Goal: Information Seeking & Learning: Learn about a topic

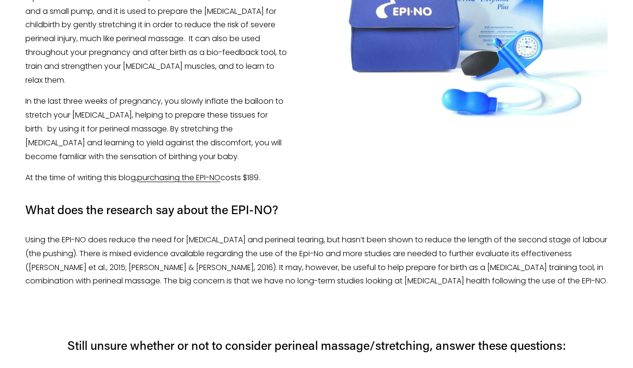
scroll to position [1429, 0]
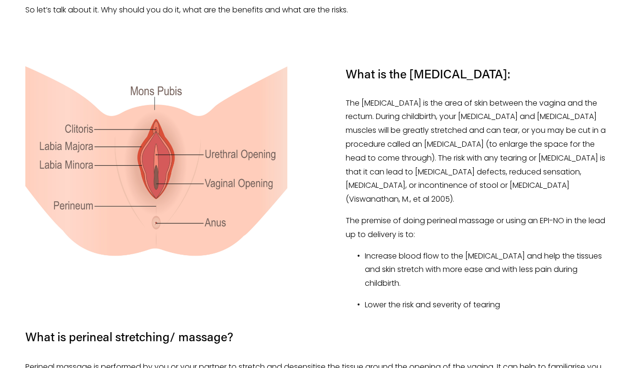
scroll to position [699, 0]
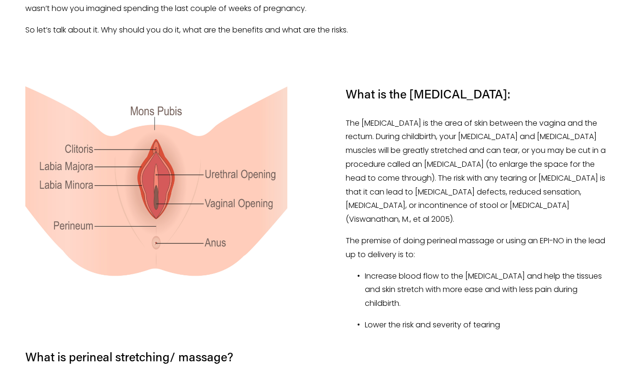
click at [235, 165] on div at bounding box center [156, 185] width 262 height 198
click at [242, 184] on div at bounding box center [156, 185] width 262 height 198
click at [243, 204] on div at bounding box center [156, 185] width 262 height 198
click at [241, 204] on div at bounding box center [156, 185] width 262 height 198
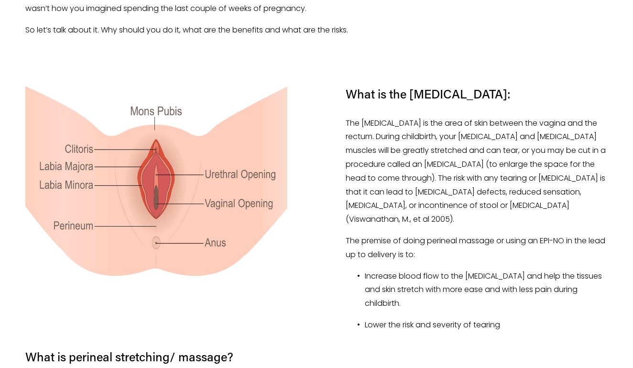
click at [241, 204] on div at bounding box center [156, 185] width 262 height 198
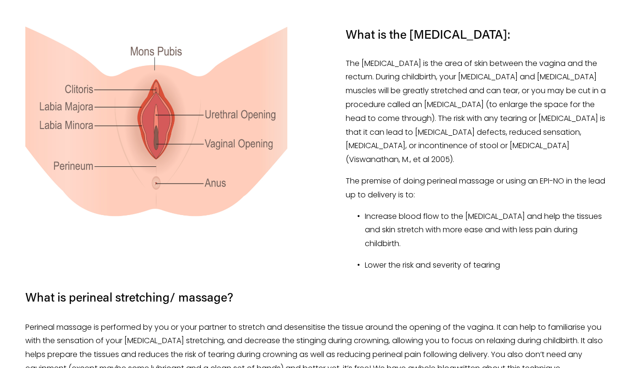
scroll to position [760, 0]
drag, startPoint x: 241, startPoint y: 203, endPoint x: 167, endPoint y: 151, distance: 90.1
click at [167, 151] on div at bounding box center [156, 124] width 262 height 198
drag, startPoint x: 167, startPoint y: 151, endPoint x: 256, endPoint y: 196, distance: 99.7
click at [265, 199] on div at bounding box center [156, 124] width 262 height 198
